Goal: Complete application form

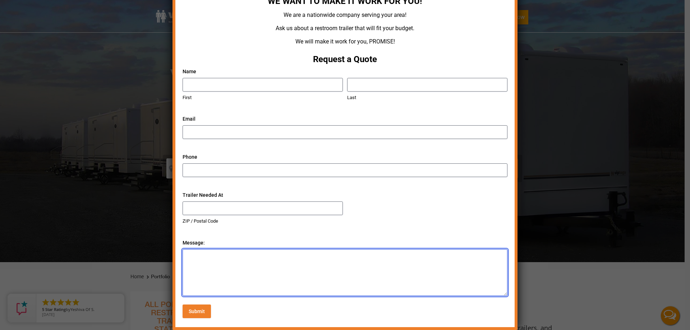
click at [210, 254] on textarea "Message:" at bounding box center [345, 273] width 325 height 47
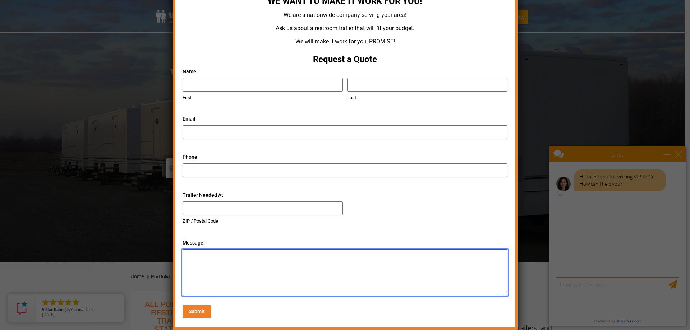
paste textarea "Greetings, We are looking for a quote for Bathroom Trailers 4 stall and all nec…"
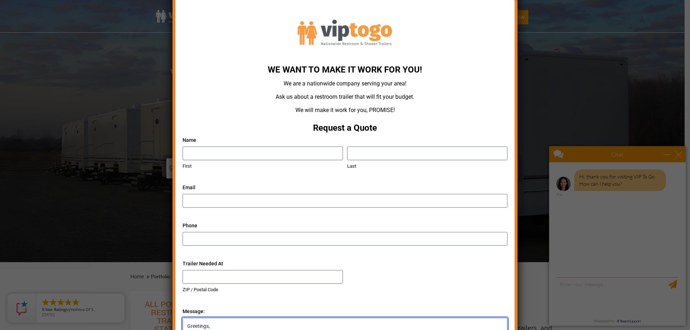
scroll to position [88, 0]
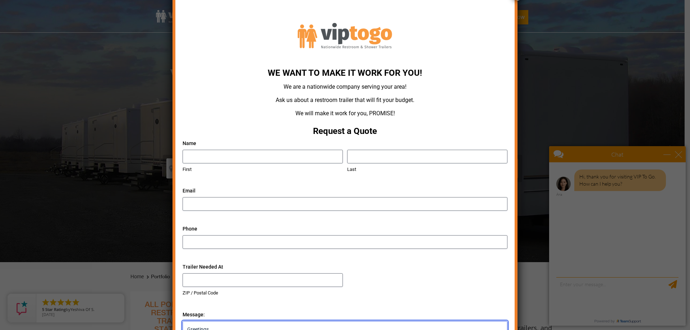
type textarea "Greetings, We are looking for a quote for Bathroom Trailers 4 stall and all nec…"
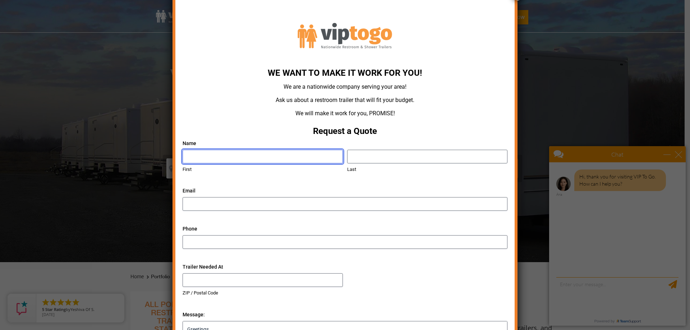
click at [220, 152] on input "First" at bounding box center [263, 157] width 160 height 14
type input "[PERSON_NAME]"
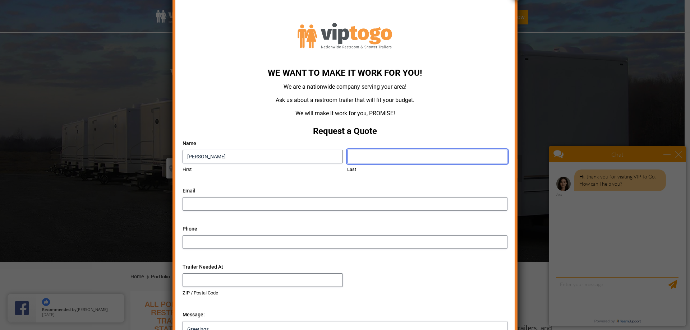
type input "[PERSON_NAME]"
type input "[EMAIL_ADDRESS][DOMAIN_NAME]"
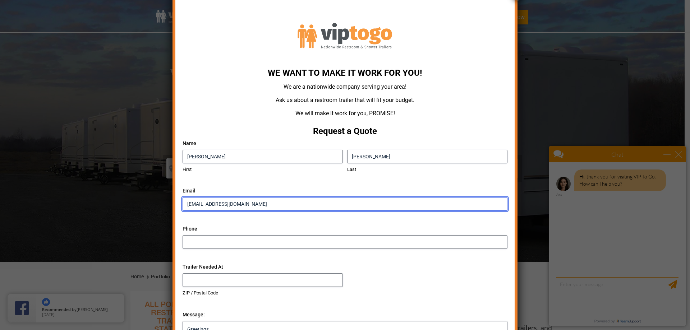
type input "8456491455"
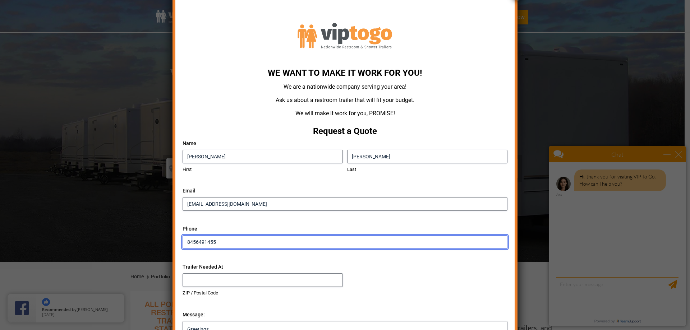
type input "10990"
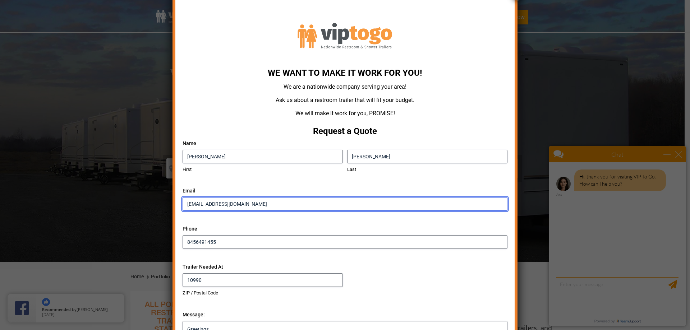
drag, startPoint x: 257, startPoint y: 205, endPoint x: 144, endPoint y: 203, distance: 112.5
click at [144, 203] on div "We Want To Make It Work For You! We are a nationwide company serving your area!…" at bounding box center [345, 165] width 690 height 330
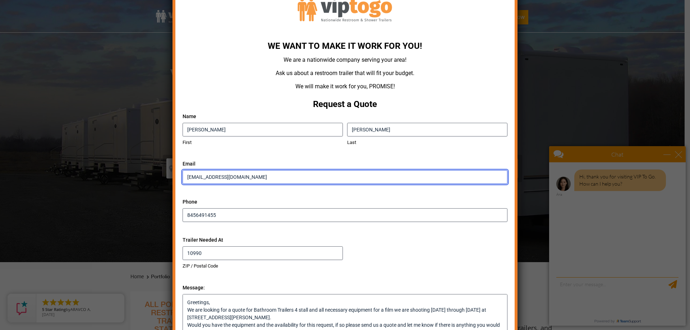
scroll to position [160, 0]
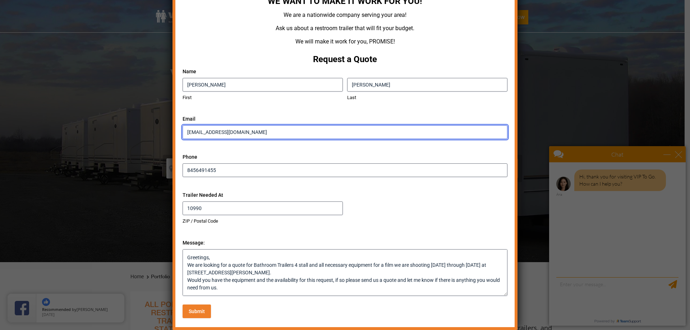
type input "[EMAIL_ADDRESS][DOMAIN_NAME]"
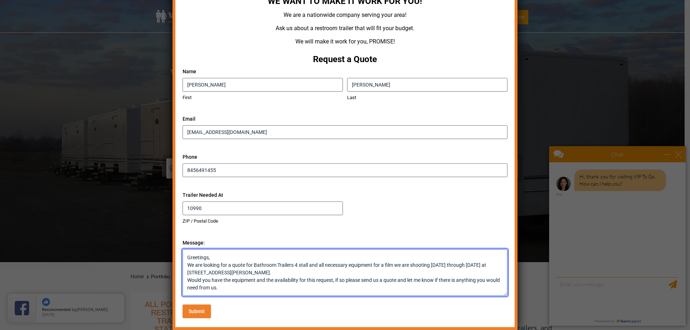
drag, startPoint x: 280, startPoint y: 272, endPoint x: 299, endPoint y: 273, distance: 18.3
click at [299, 273] on textarea "Greetings, We are looking for a quote for Bathroom Trailers 4 stall and all nec…" at bounding box center [345, 273] width 325 height 47
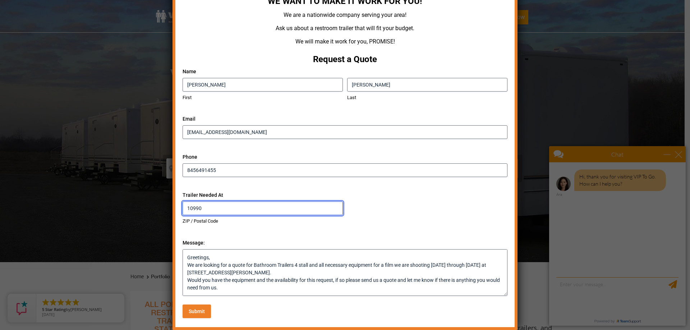
click at [204, 209] on input "10990" at bounding box center [263, 209] width 160 height 14
drag, startPoint x: 204, startPoint y: 209, endPoint x: 171, endPoint y: 212, distance: 33.2
click at [173, 212] on div "We Want To Make It Work For You! We are a nationwide company serving your area!…" at bounding box center [345, 126] width 345 height 407
paste input "2586. Read more at: [URL][DOMAIN_NAME]"
click at [202, 207] on input "12586. Read more at: [URL][DOMAIN_NAME]" at bounding box center [263, 209] width 160 height 14
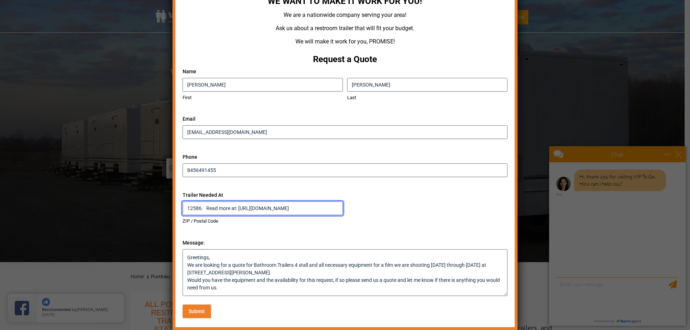
drag, startPoint x: 200, startPoint y: 210, endPoint x: 371, endPoint y: 218, distance: 171.0
click at [371, 218] on div "12586. Read more at: [URL][DOMAIN_NAME] ZIP / Postal Code" at bounding box center [344, 213] width 329 height 23
type input "12586"
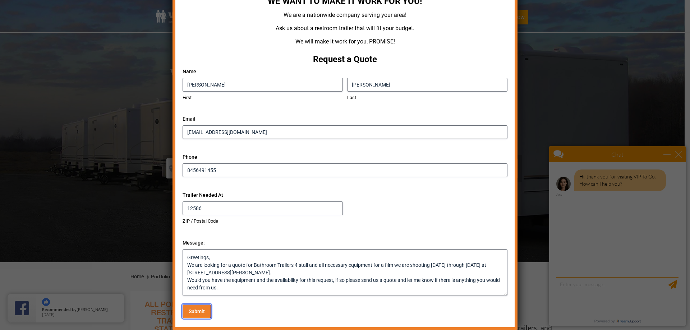
click at [190, 314] on input "Submit" at bounding box center [197, 312] width 28 height 14
